Goal: Check status

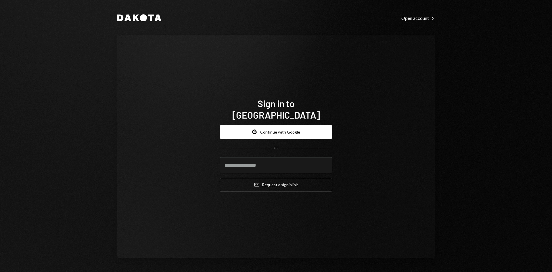
type input "**********"
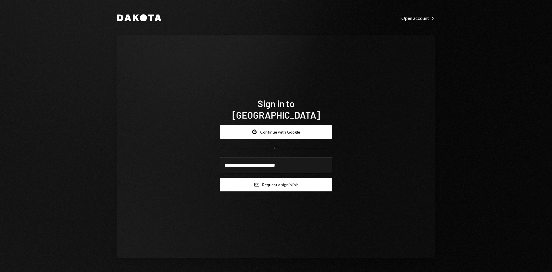
click at [268, 179] on button "Email Request a sign in link" at bounding box center [276, 185] width 113 height 14
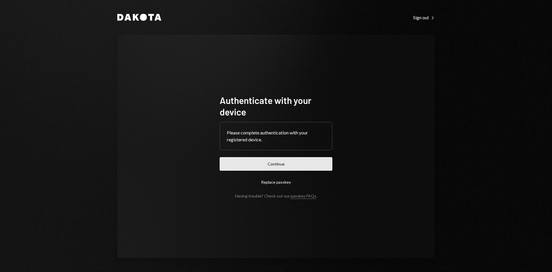
click at [258, 167] on button "Continue" at bounding box center [276, 164] width 113 height 14
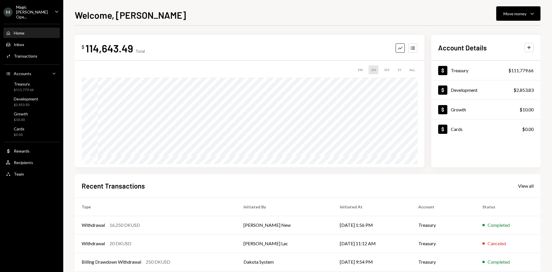
click at [56, 8] on icon "Caret Down" at bounding box center [57, 11] width 6 height 6
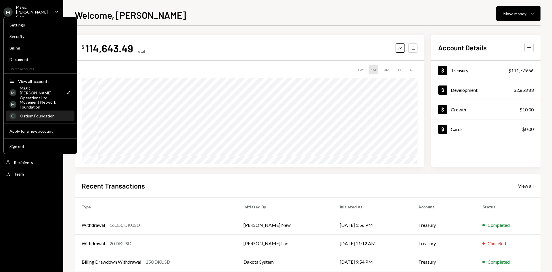
click at [40, 111] on div "O Ostium Foundation" at bounding box center [40, 116] width 62 height 10
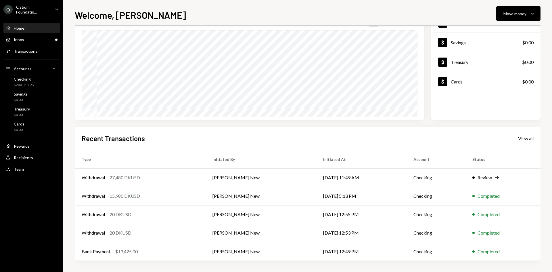
scroll to position [47, 0]
click at [237, 174] on td "[PERSON_NAME] New" at bounding box center [261, 178] width 111 height 18
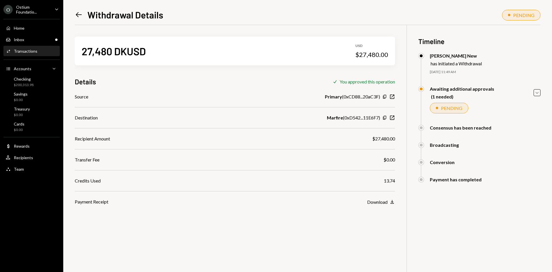
click at [74, 17] on div "Left Arrow Withdrawal Details PENDING 27,480 DKUSD USD $27,480.00 Details Check…" at bounding box center [307, 136] width 489 height 272
click at [78, 16] on icon "Left Arrow" at bounding box center [79, 15] width 8 height 8
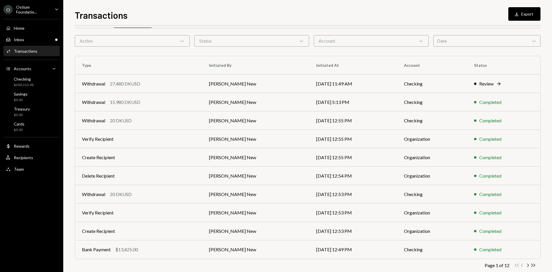
scroll to position [18, 0]
click at [325, 244] on td "08/12/25 12:49 PM" at bounding box center [354, 249] width 88 height 18
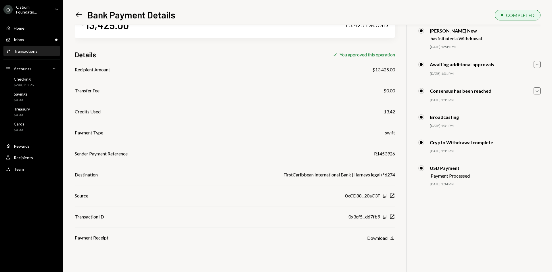
scroll to position [25, 0]
click at [393, 239] on icon "Download" at bounding box center [393, 238] width 6 height 6
